Goal: Check status: Check status

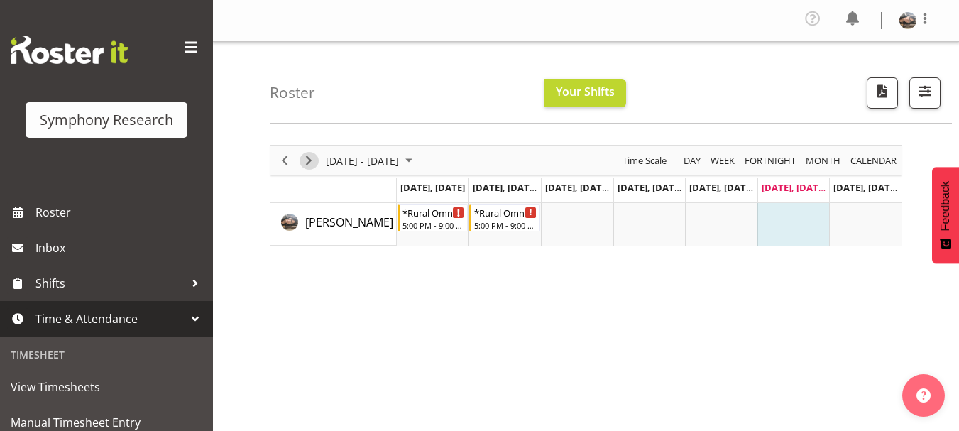
click at [311, 157] on span "Next" at bounding box center [308, 161] width 17 height 18
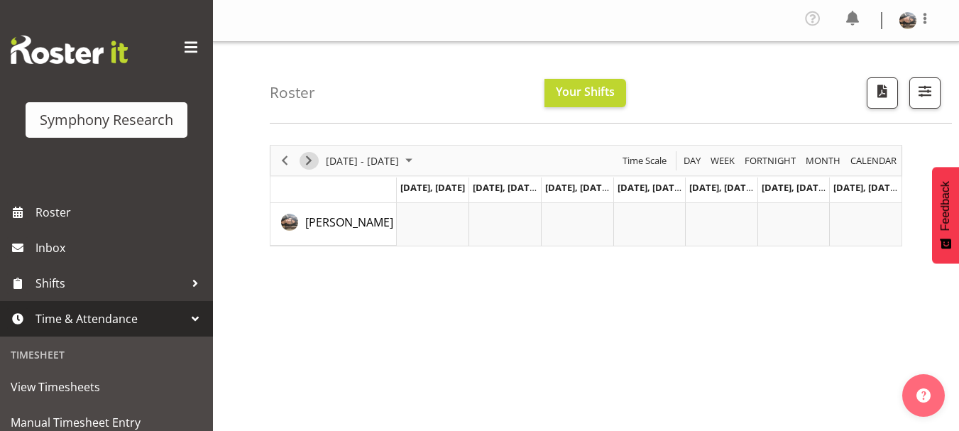
click at [311, 157] on span "Next" at bounding box center [308, 161] width 17 height 18
click at [292, 159] on span "Previous" at bounding box center [284, 161] width 17 height 18
click at [923, 21] on span at bounding box center [924, 18] width 17 height 17
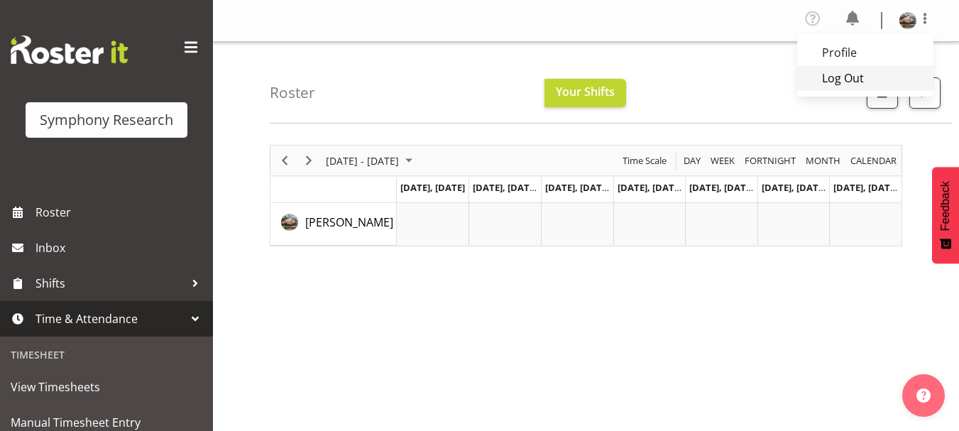
click at [865, 77] on link "Log Out" at bounding box center [865, 78] width 136 height 26
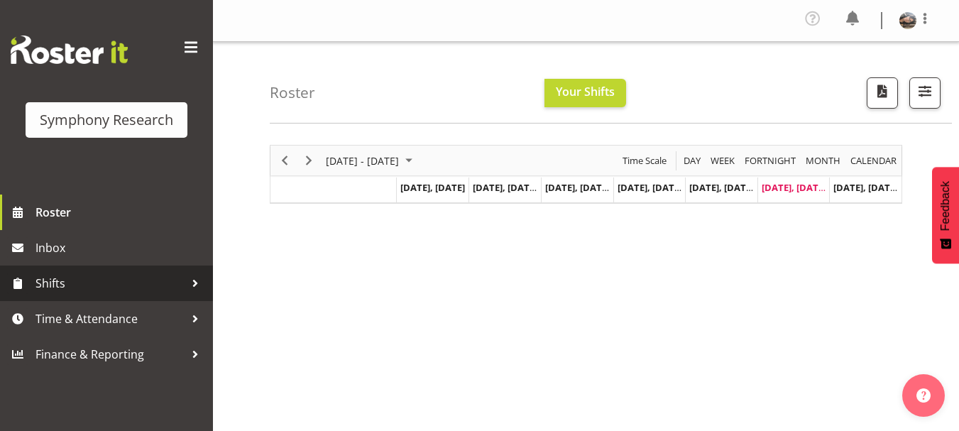
click at [48, 279] on span "Shifts" at bounding box center [109, 283] width 149 height 21
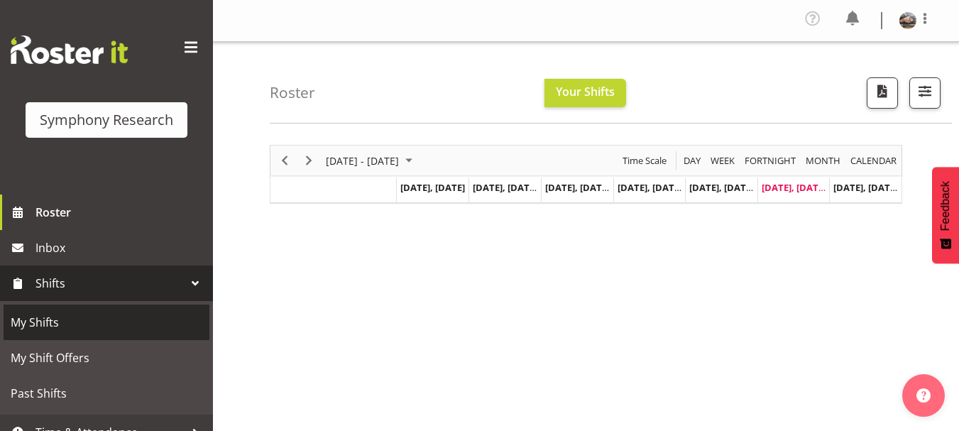
click at [49, 321] on span "My Shifts" at bounding box center [107, 322] width 192 height 21
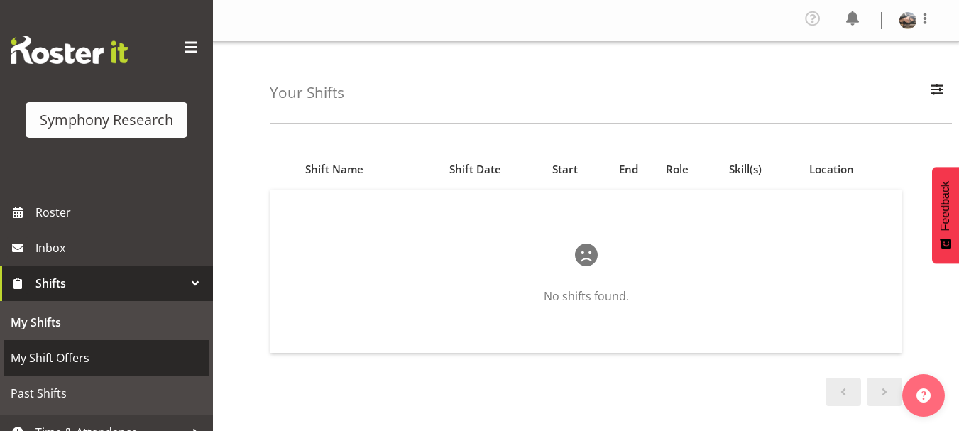
click at [50, 357] on span "My Shift Offers" at bounding box center [107, 357] width 192 height 21
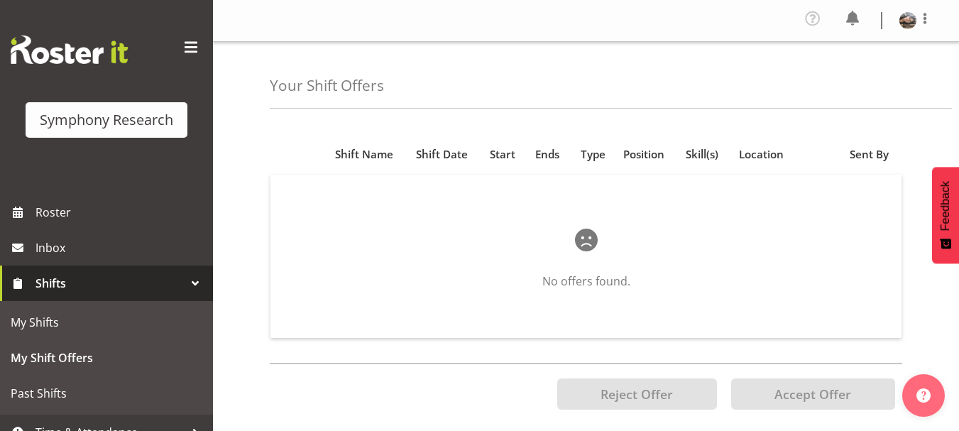
click at [59, 284] on span "Shifts" at bounding box center [109, 283] width 149 height 21
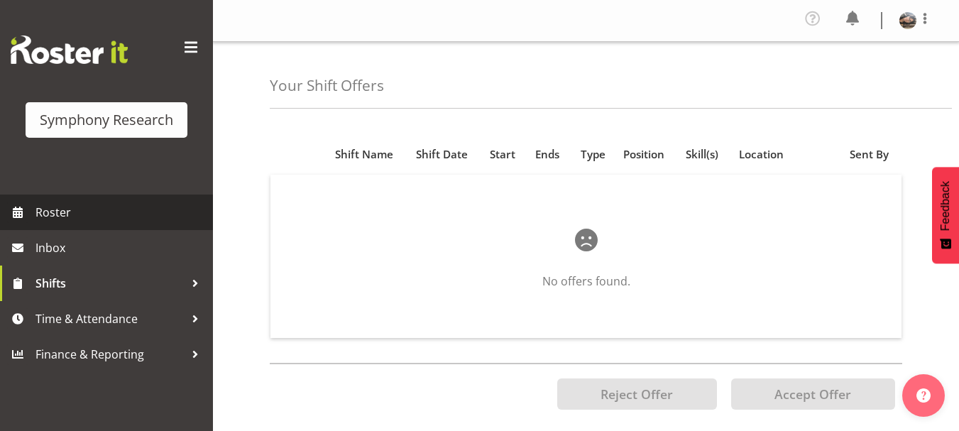
click at [60, 211] on span "Roster" at bounding box center [120, 212] width 170 height 21
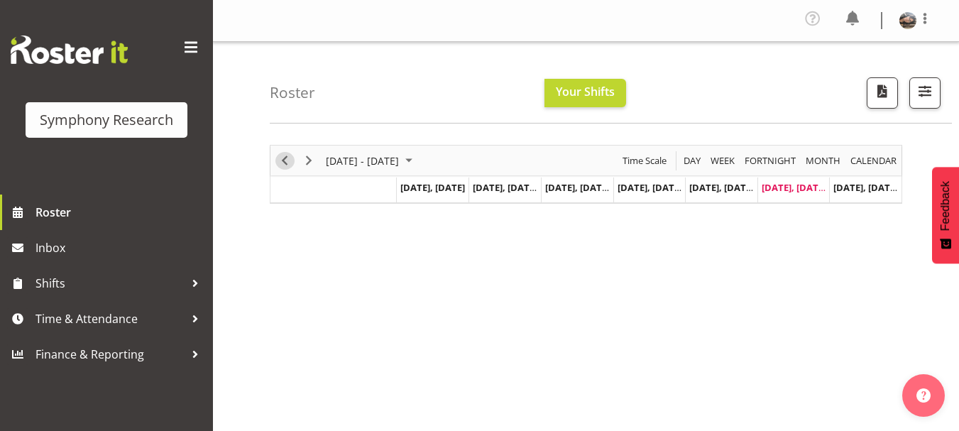
click at [287, 158] on span "Previous" at bounding box center [284, 161] width 17 height 18
click at [307, 158] on span "Next" at bounding box center [308, 161] width 17 height 18
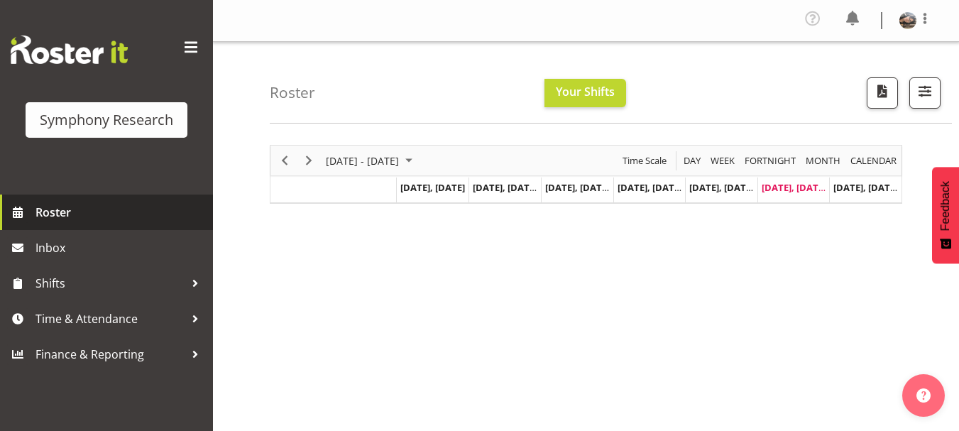
click at [43, 207] on span "Roster" at bounding box center [120, 212] width 170 height 21
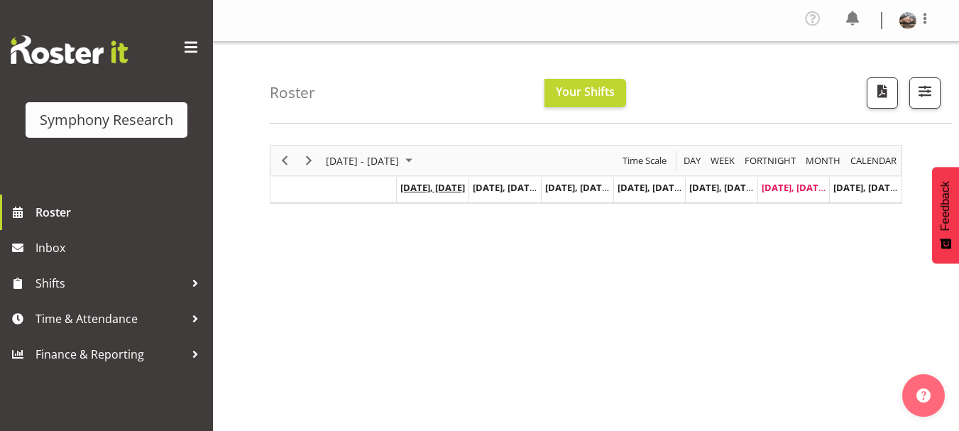
click at [439, 189] on span "[DATE], [DATE]" at bounding box center [432, 187] width 65 height 13
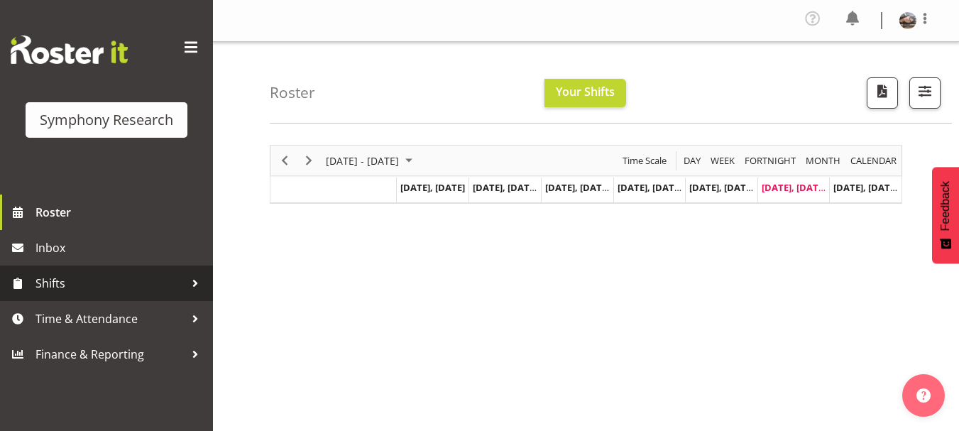
click at [71, 278] on span "Shifts" at bounding box center [109, 283] width 149 height 21
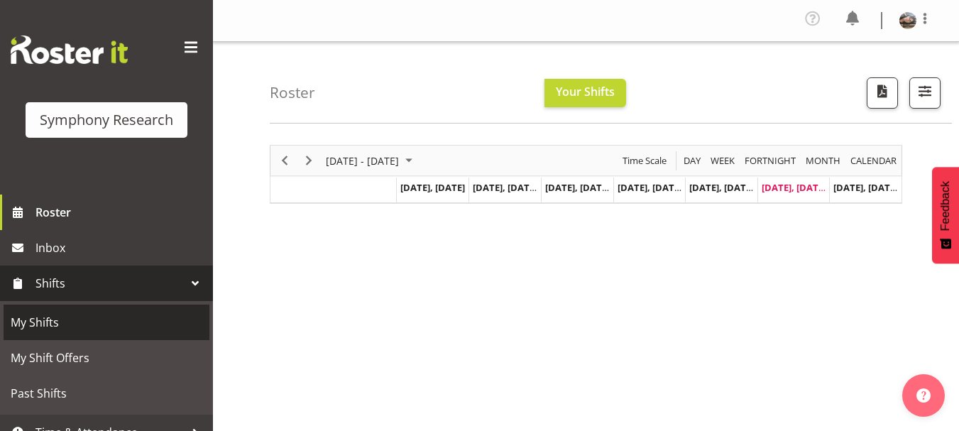
click at [57, 314] on span "My Shifts" at bounding box center [107, 322] width 192 height 21
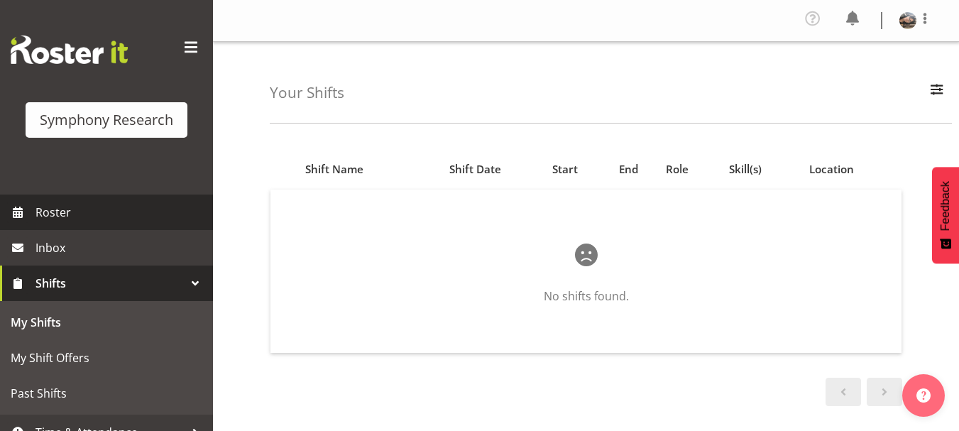
click at [58, 212] on span "Roster" at bounding box center [120, 212] width 170 height 21
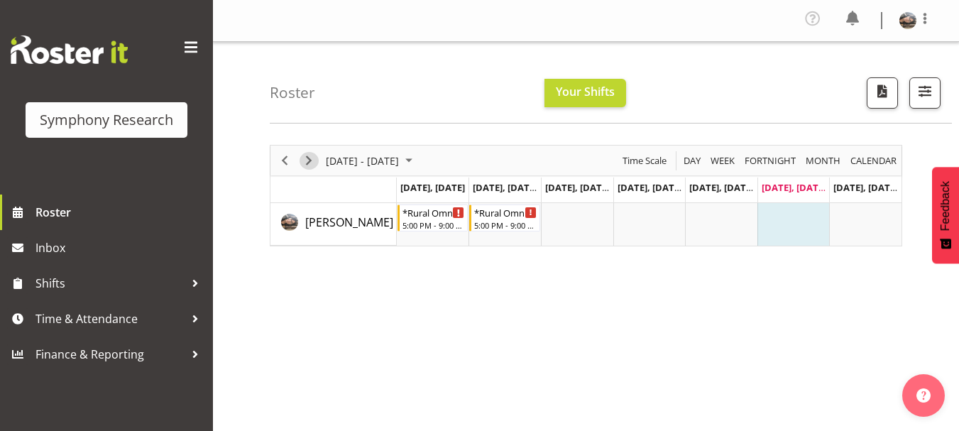
click at [312, 163] on span "Next" at bounding box center [308, 161] width 17 height 18
